Goal: Information Seeking & Learning: Learn about a topic

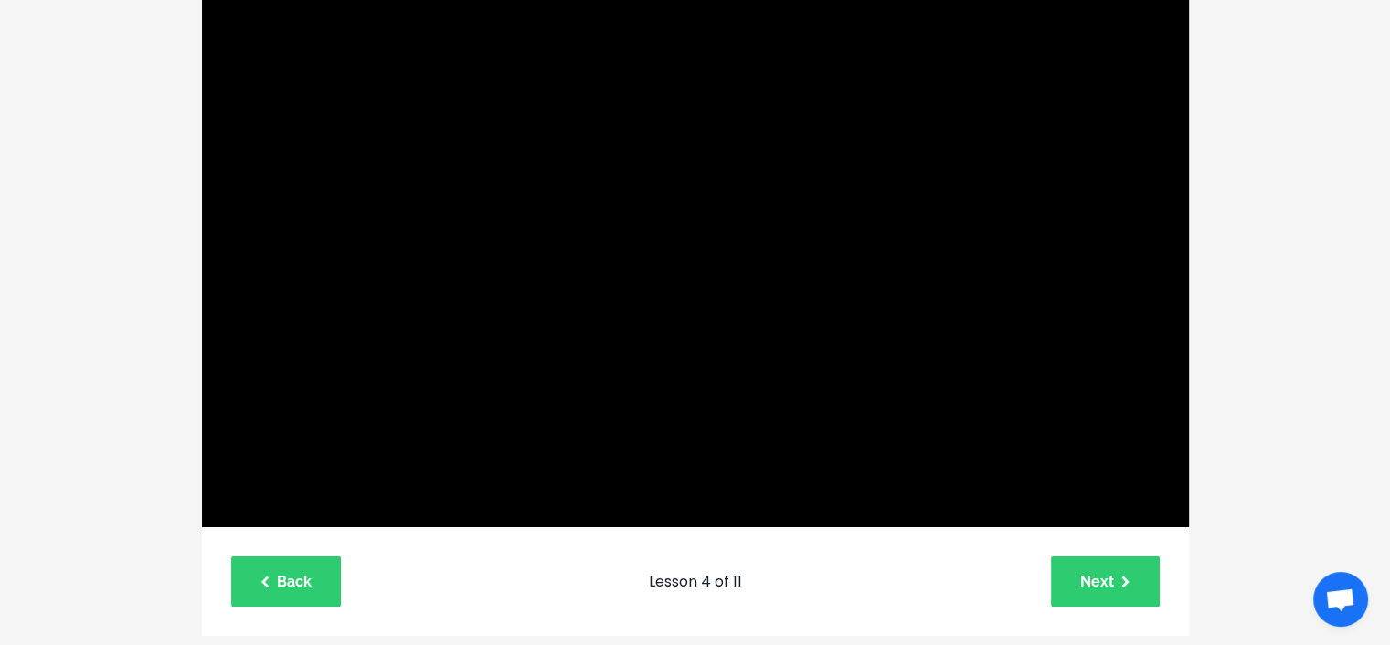
scroll to position [253, 0]
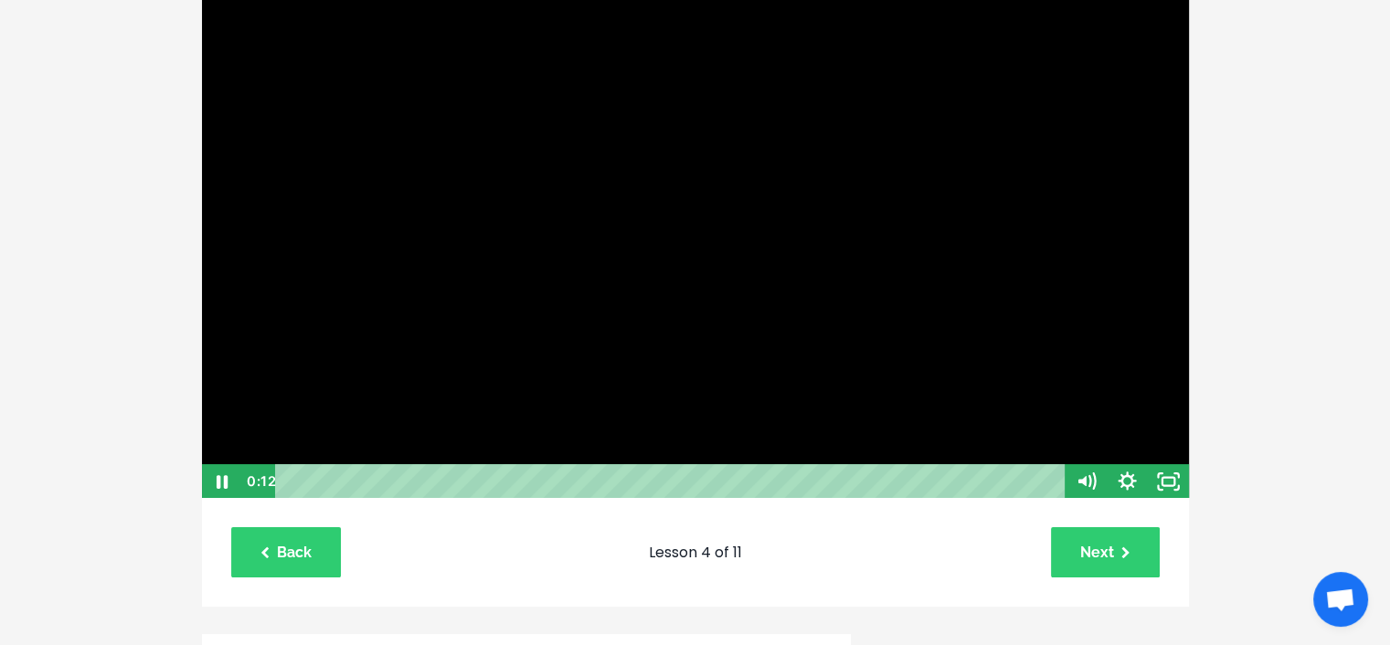
click at [998, 477] on div "Playbar" at bounding box center [673, 481] width 766 height 35
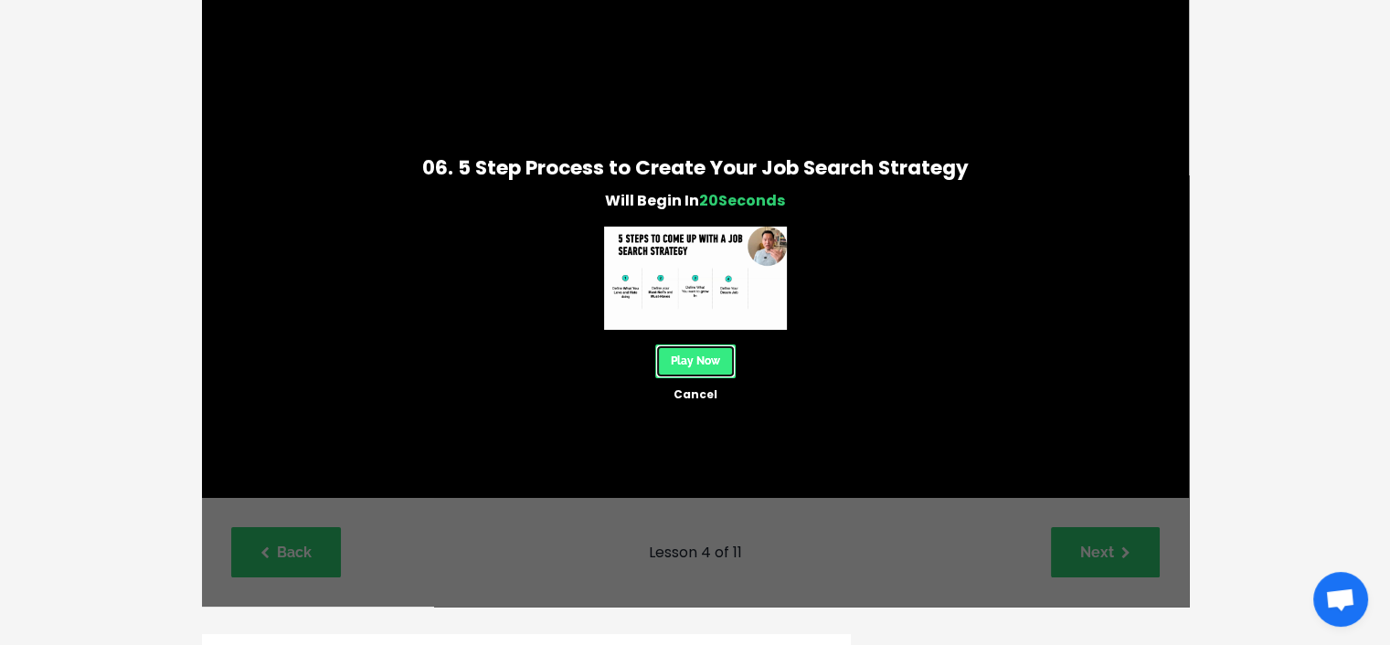
click at [716, 368] on link "Play Now" at bounding box center [695, 361] width 80 height 34
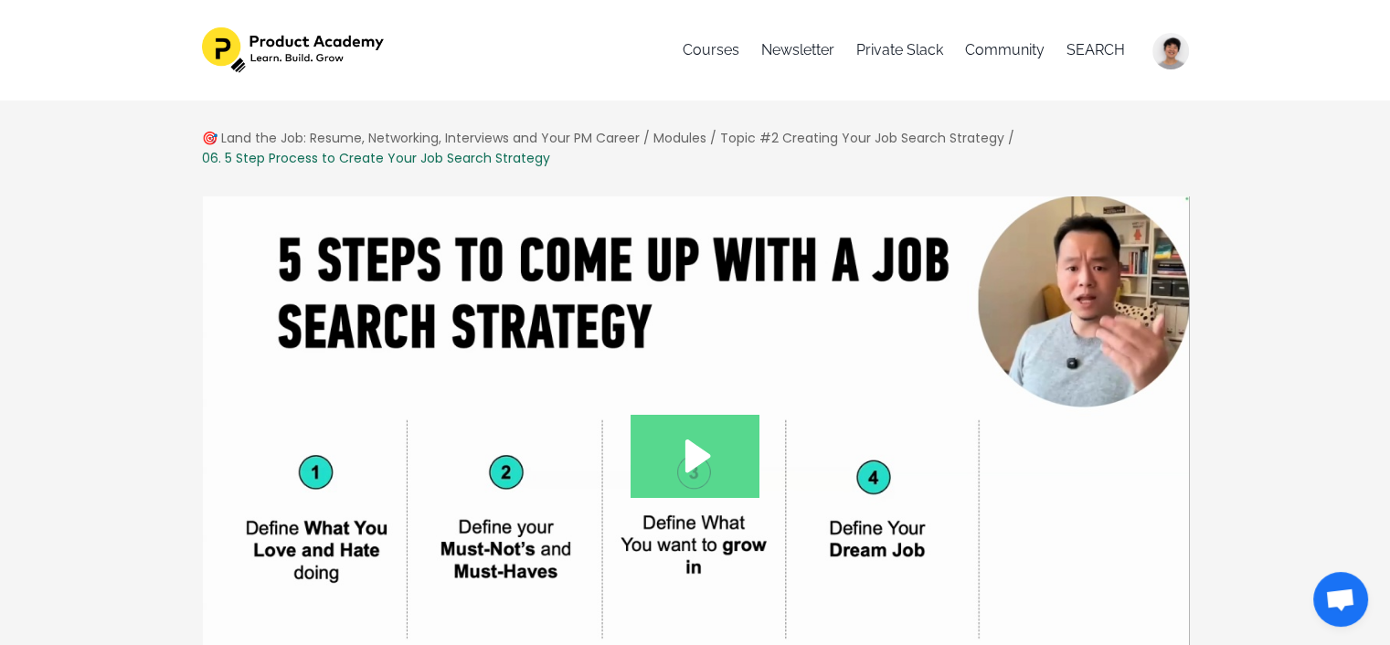
click at [726, 462] on icon "Play Video: file-uploads/sites/127338/video/d74c521-2d6b-b801-2a36-678304d2d66_…" at bounding box center [694, 456] width 129 height 82
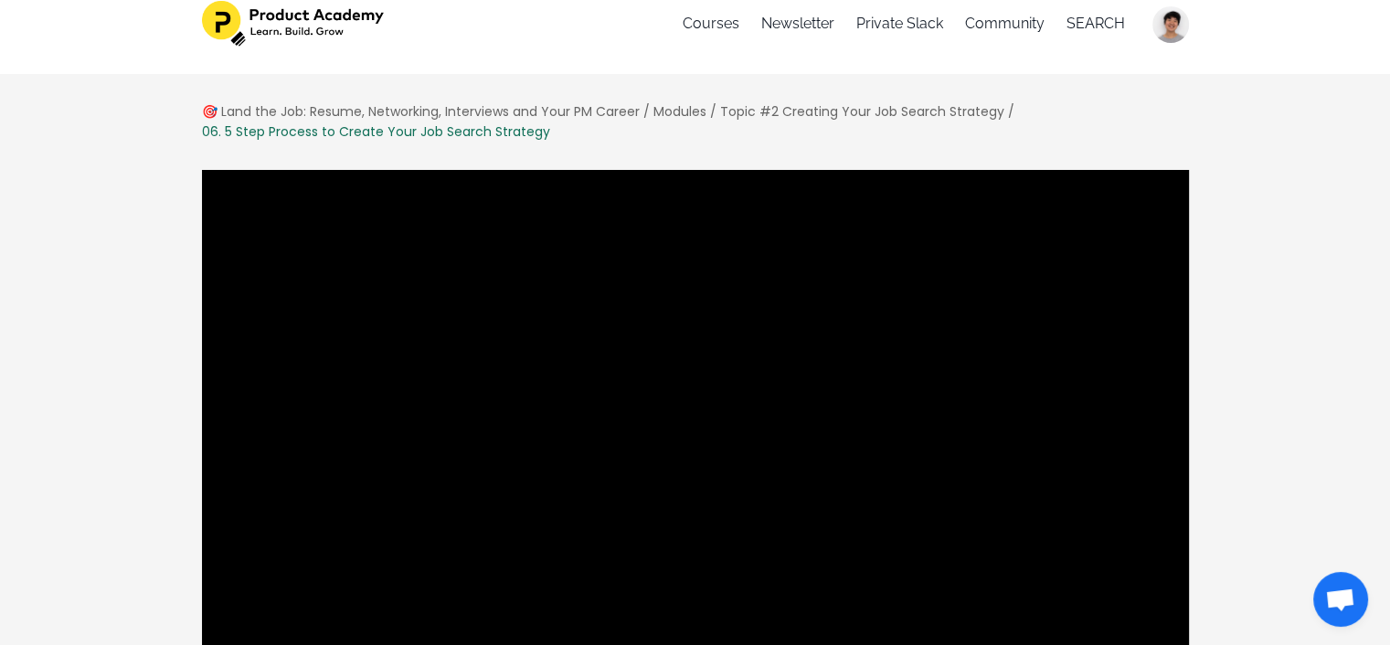
scroll to position [117, 0]
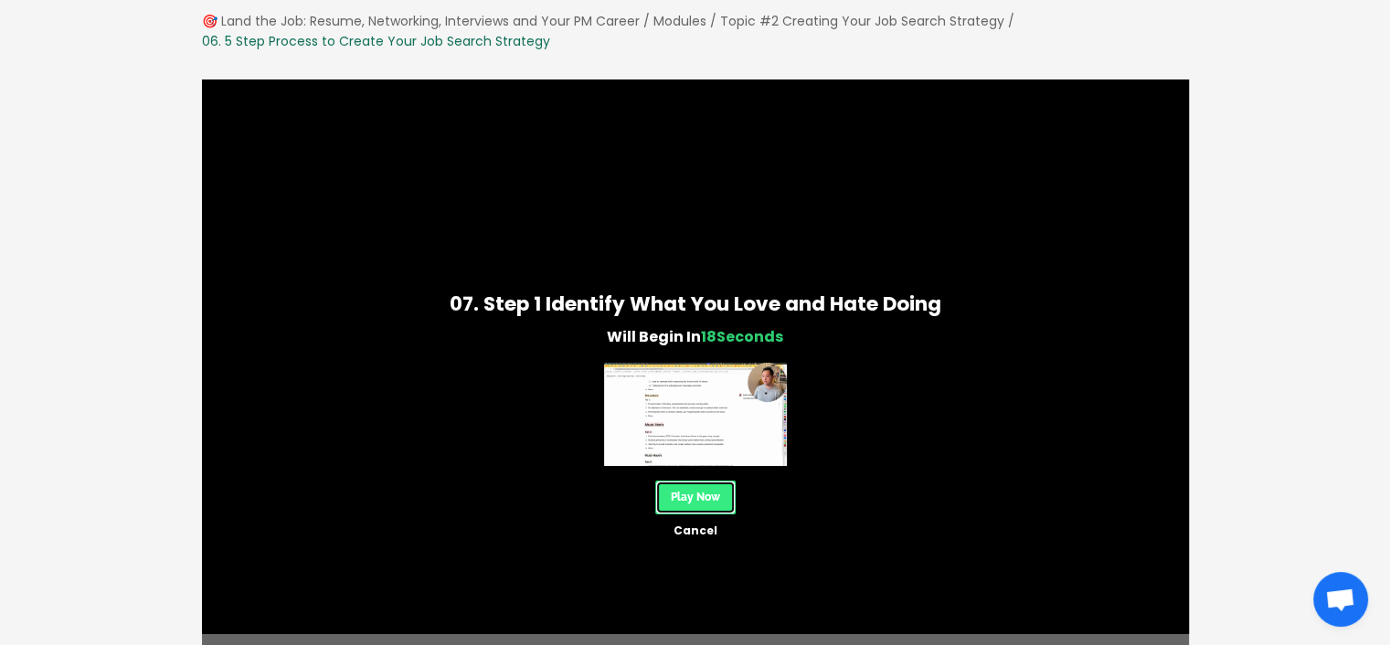
click at [687, 496] on link "Play Now" at bounding box center [695, 498] width 80 height 34
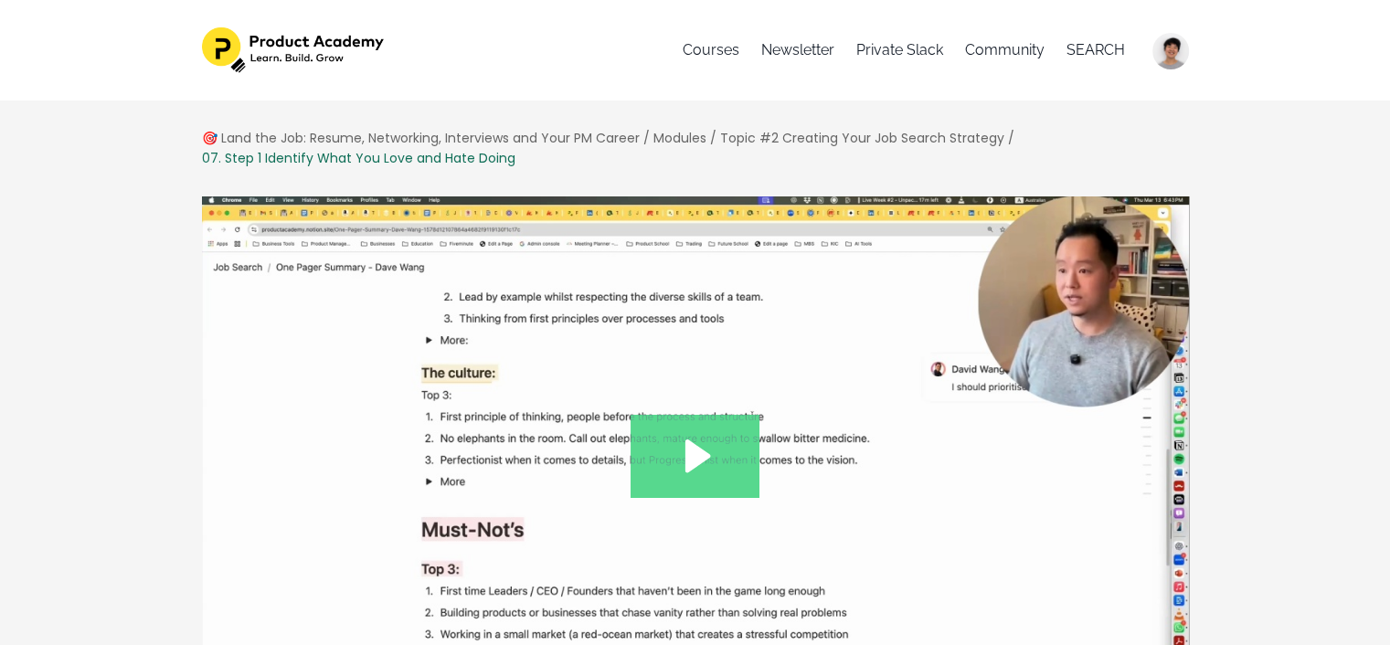
click at [651, 416] on icon "Play Video: file-uploads/sites/127338/video/c645a27-0f65-ec1d-4d71-e1d3e00eb2b_…" at bounding box center [694, 456] width 129 height 82
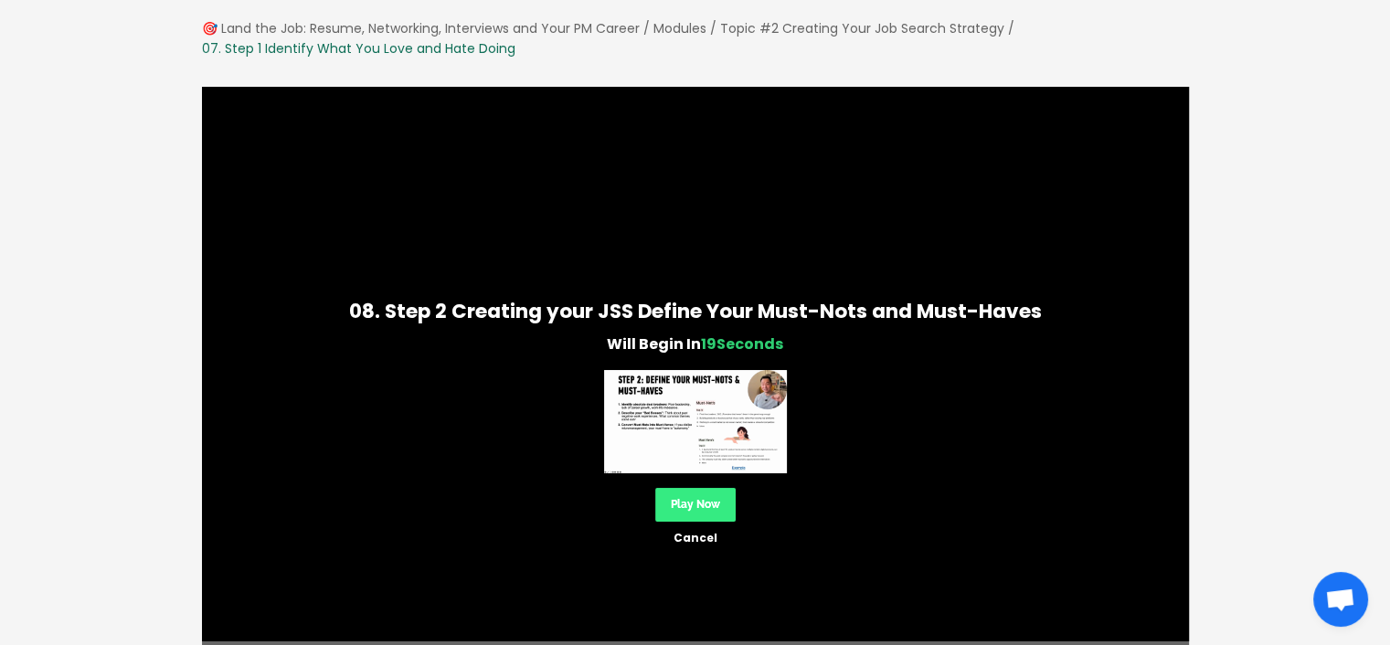
scroll to position [141, 0]
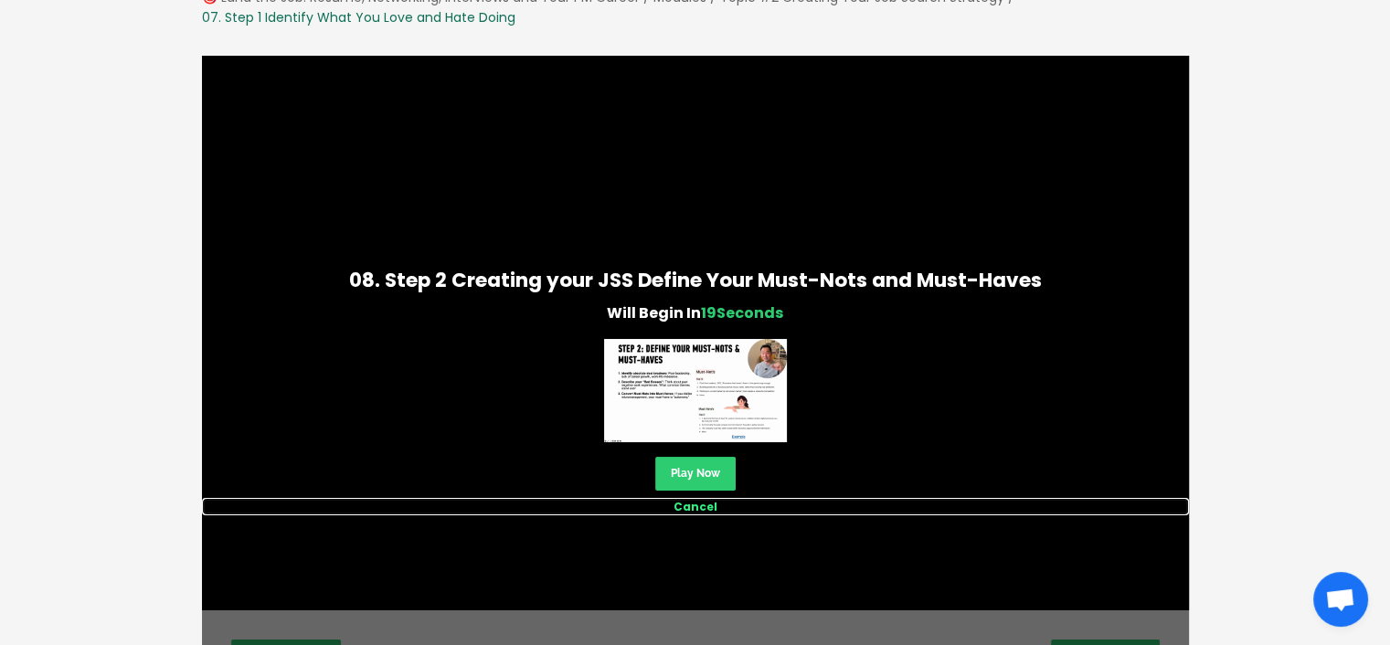
click at [708, 505] on link "Cancel" at bounding box center [695, 506] width 987 height 17
